Goal: Navigation & Orientation: Find specific page/section

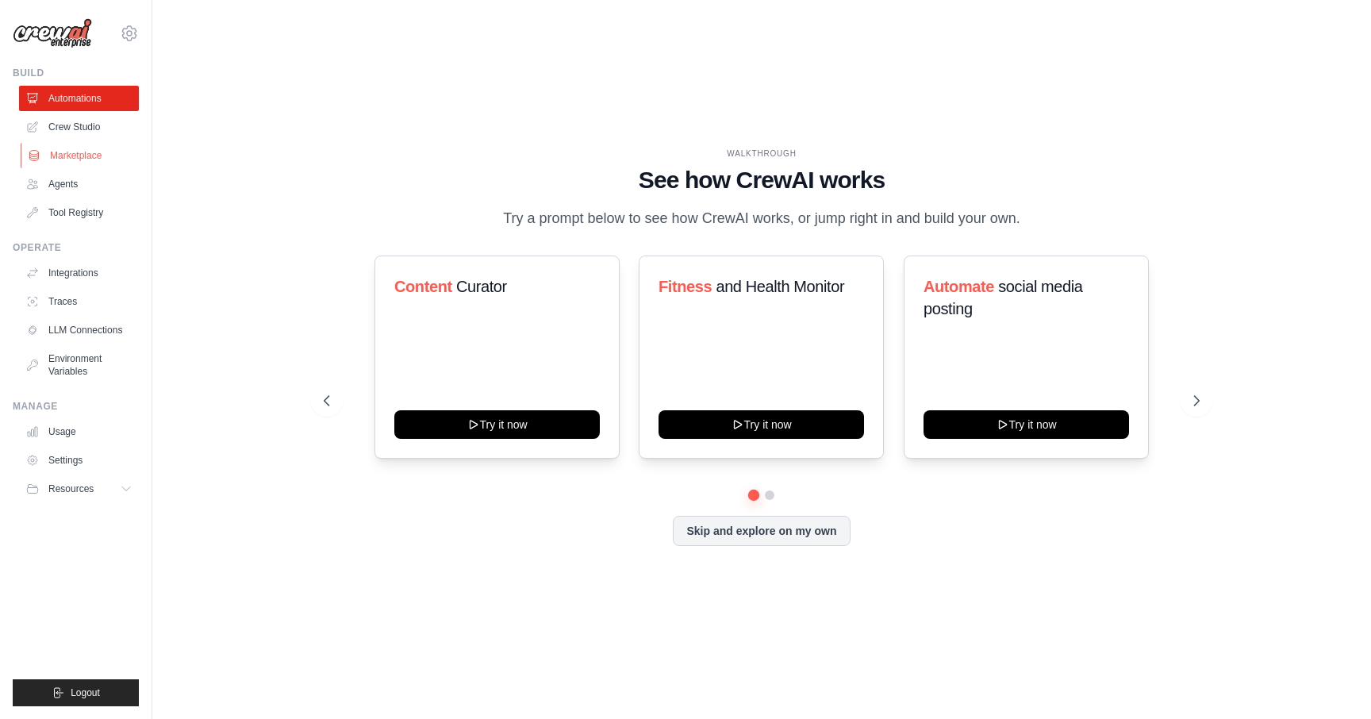
click at [89, 151] on link "Marketplace" at bounding box center [81, 155] width 120 height 25
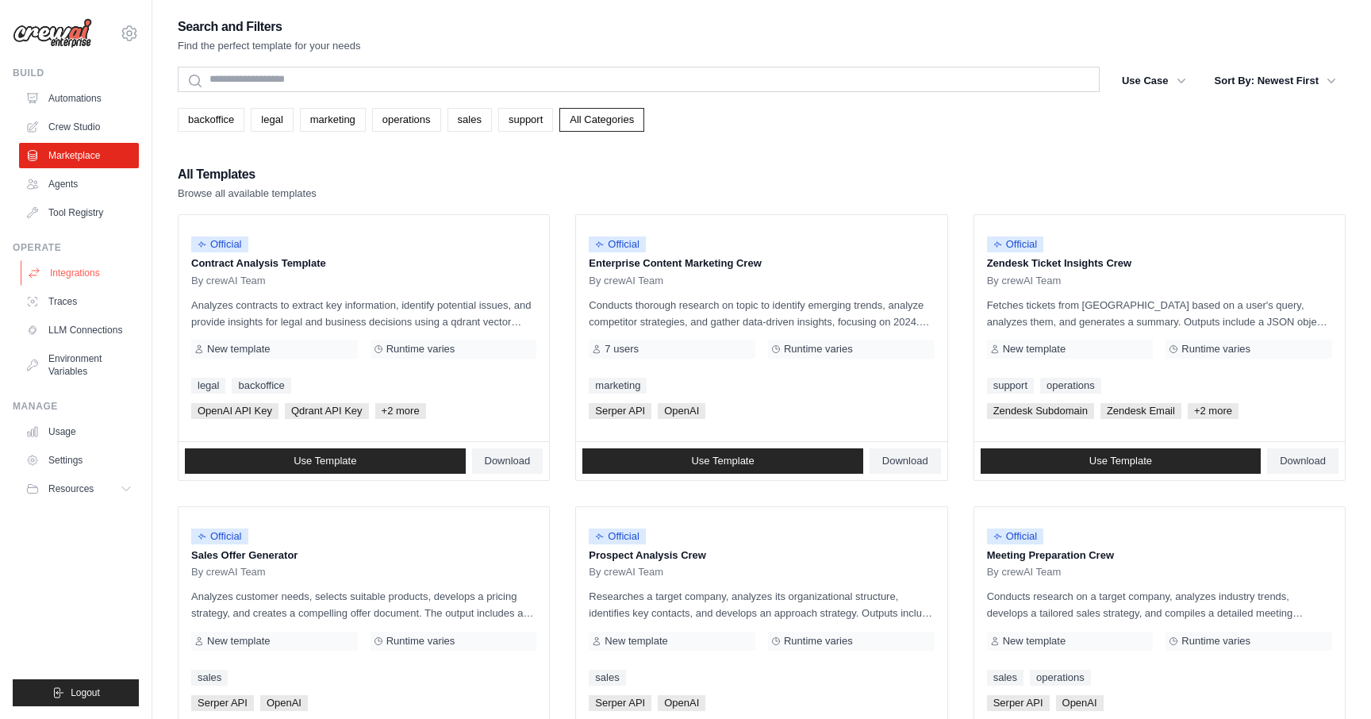
click at [90, 271] on link "Integrations" at bounding box center [81, 272] width 120 height 25
